Goal: Task Accomplishment & Management: Complete application form

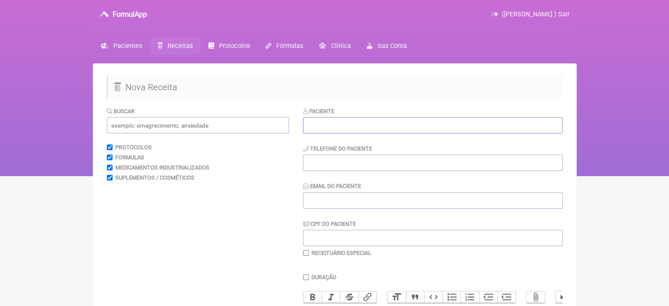
click at [331, 125] on input "text" at bounding box center [433, 125] width 260 height 16
paste input "[PERSON_NAME]"
type input "[PERSON_NAME]"
click at [329, 160] on input "tel" at bounding box center [433, 162] width 260 height 16
type input "21"
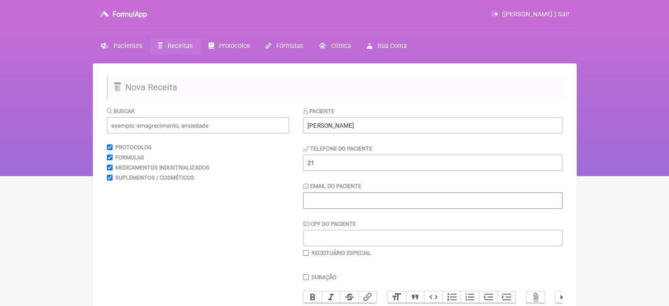
click at [331, 198] on input "Email do Paciente" at bounding box center [433, 200] width 260 height 16
type input "X@X"
click at [337, 162] on input "21" at bounding box center [433, 162] width 260 height 16
type input "21986777741"
click at [164, 130] on input "text" at bounding box center [198, 125] width 182 height 16
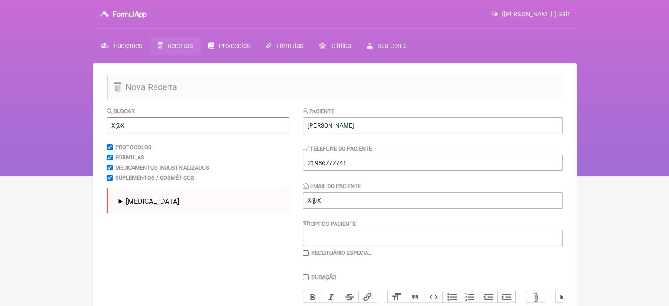
drag, startPoint x: 107, startPoint y: 126, endPoint x: 79, endPoint y: 130, distance: 27.9
click at [79, 130] on div "FormulApp ([PERSON_NAME] ) Sair [GEOGRAPHIC_DATA] Receitas Protocolos Fórmulas …" at bounding box center [334, 88] width 669 height 176
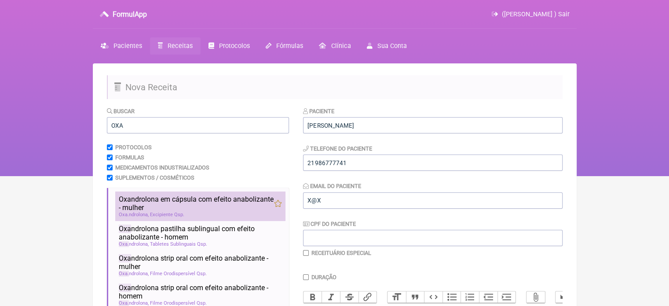
click at [150, 210] on span "Oxa ndrolona em cápsula com efeito anabolizante - mulher" at bounding box center [196, 203] width 155 height 17
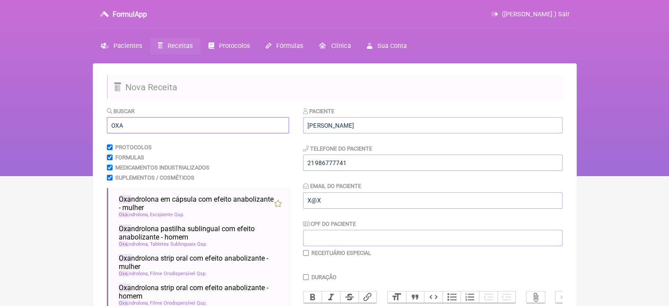
drag, startPoint x: 124, startPoint y: 128, endPoint x: 82, endPoint y: 130, distance: 41.9
click at [82, 130] on div "FormulApp ([PERSON_NAME] ) Sair [GEOGRAPHIC_DATA] Receitas Protocolos Fórmulas …" at bounding box center [334, 88] width 669 height 176
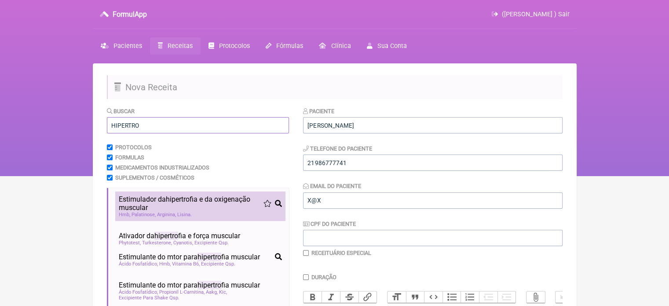
type input "HIPERTRO"
click at [160, 212] on span "Arginina" at bounding box center [166, 215] width 19 height 6
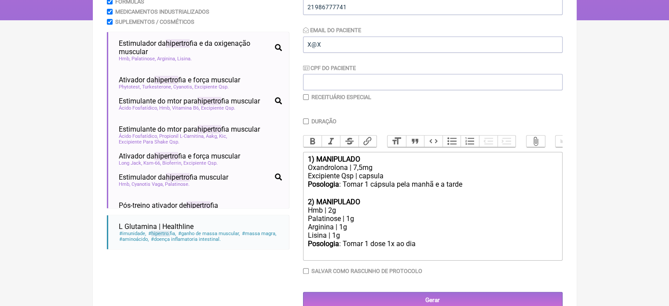
scroll to position [180, 0]
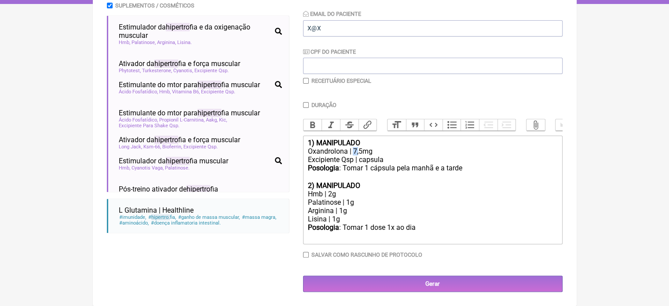
click at [354, 150] on div "Oxandrolona | 7,5mg" at bounding box center [433, 151] width 250 height 8
type trix-editor "<div><strong>1) MANIPULADO</strong></div><div>Oxandrolona | 5mg</div><div>Excip…"
click at [309, 78] on input "checkbox" at bounding box center [306, 81] width 6 height 6
checkbox input "true"
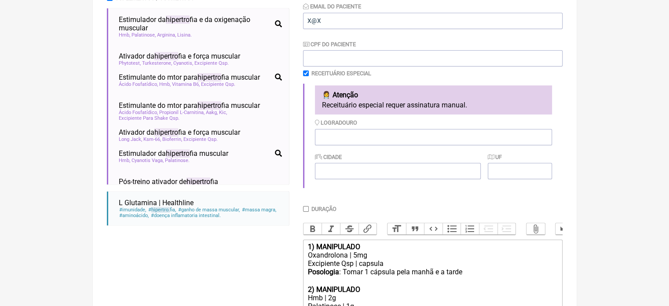
click at [307, 210] on input "Duração" at bounding box center [306, 209] width 6 height 6
checkbox input "true"
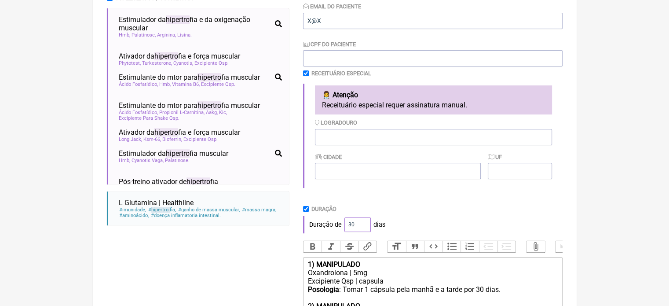
drag, startPoint x: 353, startPoint y: 226, endPoint x: 335, endPoint y: 226, distance: 18.5
click at [335, 226] on div "Duração de 30 dias" at bounding box center [433, 225] width 260 height 18
type input "60"
click at [435, 228] on div "Duração de 60 dias" at bounding box center [433, 225] width 260 height 18
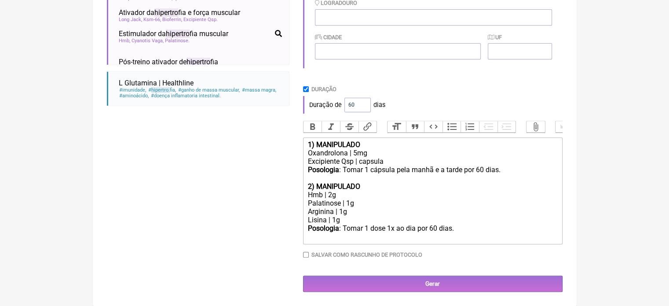
scroll to position [308, 0]
drag, startPoint x: 338, startPoint y: 222, endPoint x: 300, endPoint y: 215, distance: 38.9
click at [300, 215] on form "Buscar HIPERTRO Protocolos Formulas Medicamentos Industrializados Suplementos /…" at bounding box center [335, 49] width 456 height 485
click at [463, 227] on div "Posologia : Tomar 1 dose 1x ao dia por 60 dias." at bounding box center [433, 232] width 250 height 17
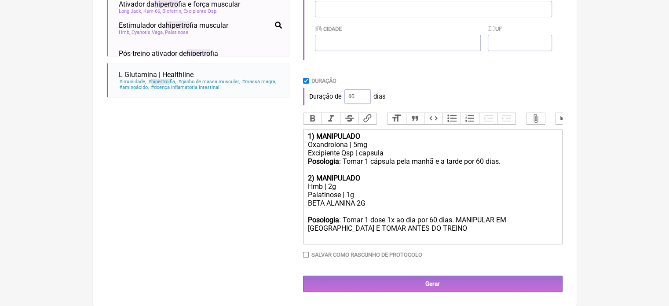
click at [382, 214] on div "BETA ALANINA 2G" at bounding box center [433, 207] width 250 height 17
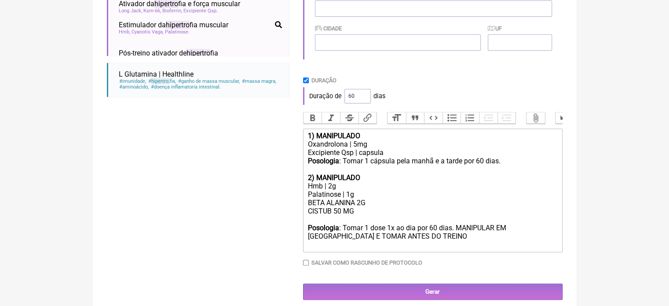
type trix-editor "<div><strong>1) MANIPULADO</strong></div><div>Oxandrolona | 5mg</div><div>Excip…"
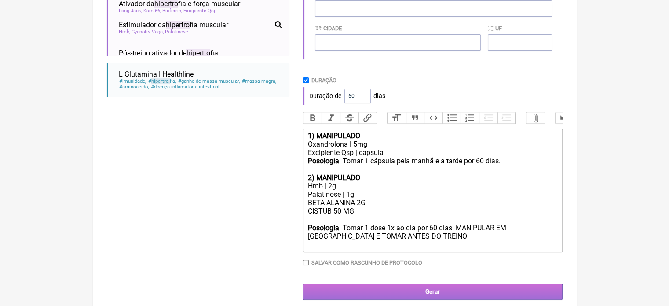
click at [421, 298] on input "Gerar" at bounding box center [433, 291] width 260 height 16
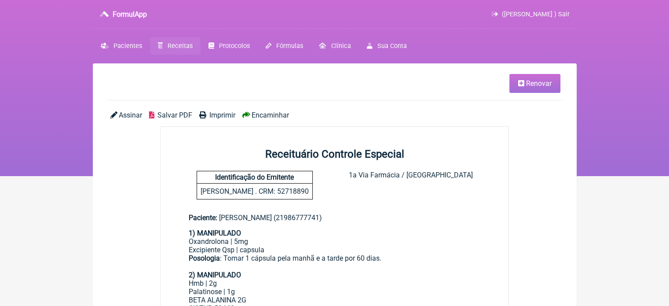
click at [229, 114] on span "Imprimir" at bounding box center [222, 115] width 26 height 8
click at [106, 44] on icon at bounding box center [105, 46] width 8 height 6
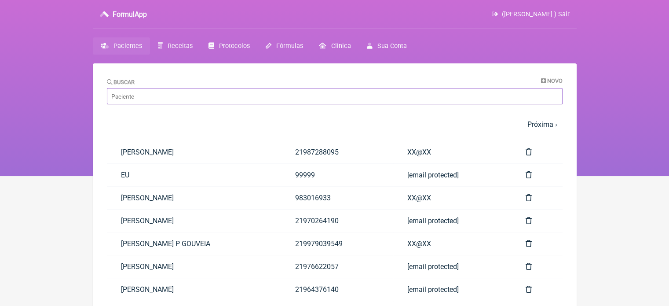
click at [199, 97] on input "Buscar" at bounding box center [335, 96] width 456 height 16
click at [179, 46] on span "Receitas" at bounding box center [180, 45] width 25 height 7
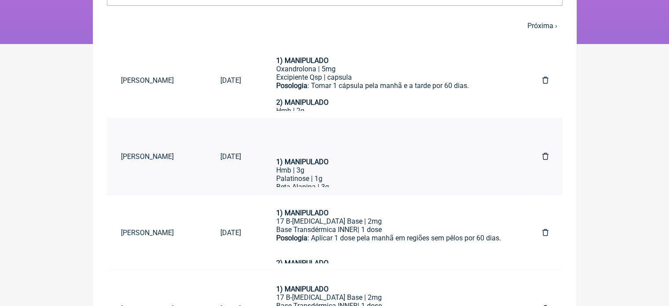
scroll to position [44, 0]
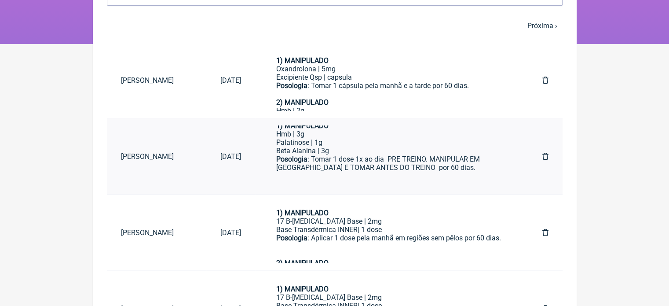
click at [348, 162] on div "Posologia : Tomar 1 dose 1x ao dia PRE TREINO. MANIPULAR EM SACHE E TOMAR ANTES…" at bounding box center [391, 167] width 231 height 25
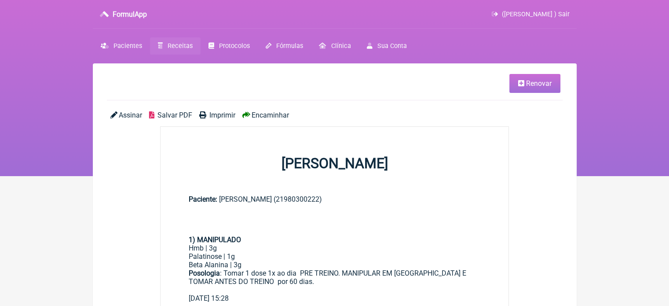
scroll to position [44, 0]
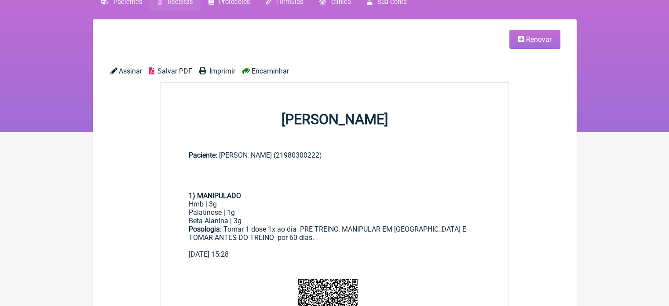
scroll to position [132, 0]
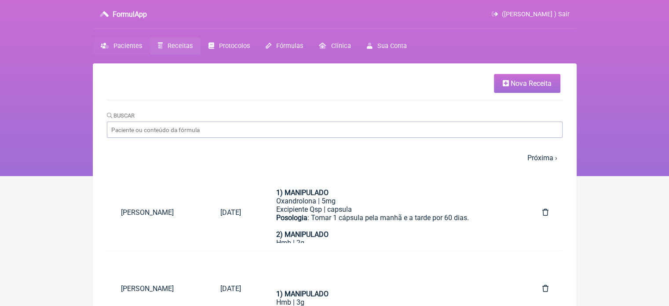
click at [109, 45] on link "Pacientes" at bounding box center [121, 45] width 57 height 17
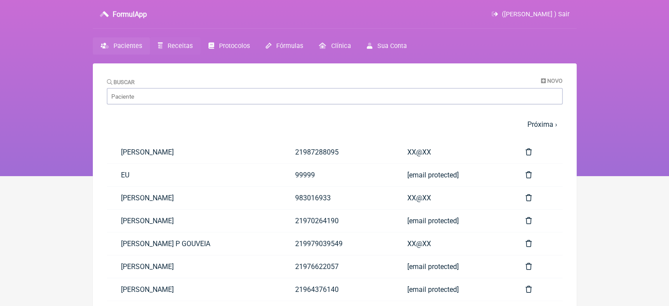
click at [172, 47] on span "Receitas" at bounding box center [180, 45] width 25 height 7
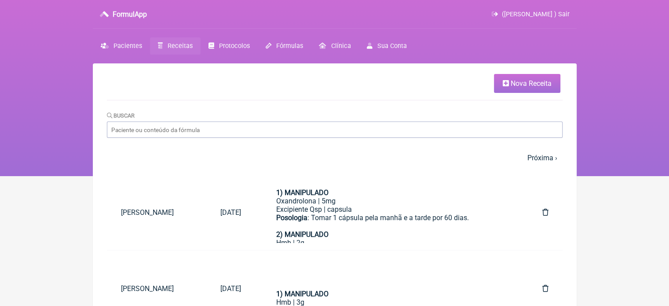
click at [538, 87] on span "Nova Receita" at bounding box center [531, 83] width 41 height 8
